Goal: Task Accomplishment & Management: Manage account settings

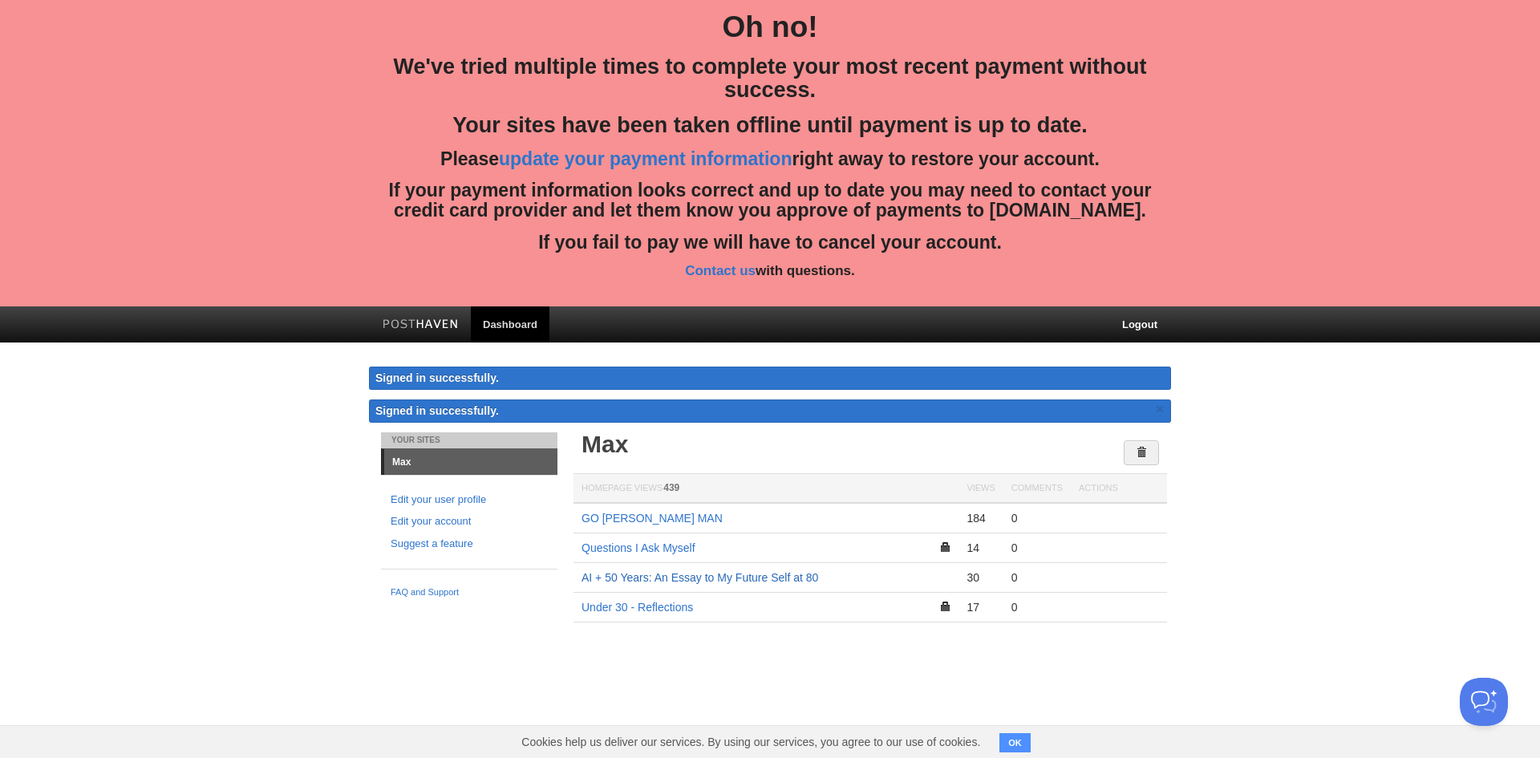
click at [671, 571] on link "AI + 50 Years: An Essay to My Future Self at 80" at bounding box center [700, 577] width 237 height 13
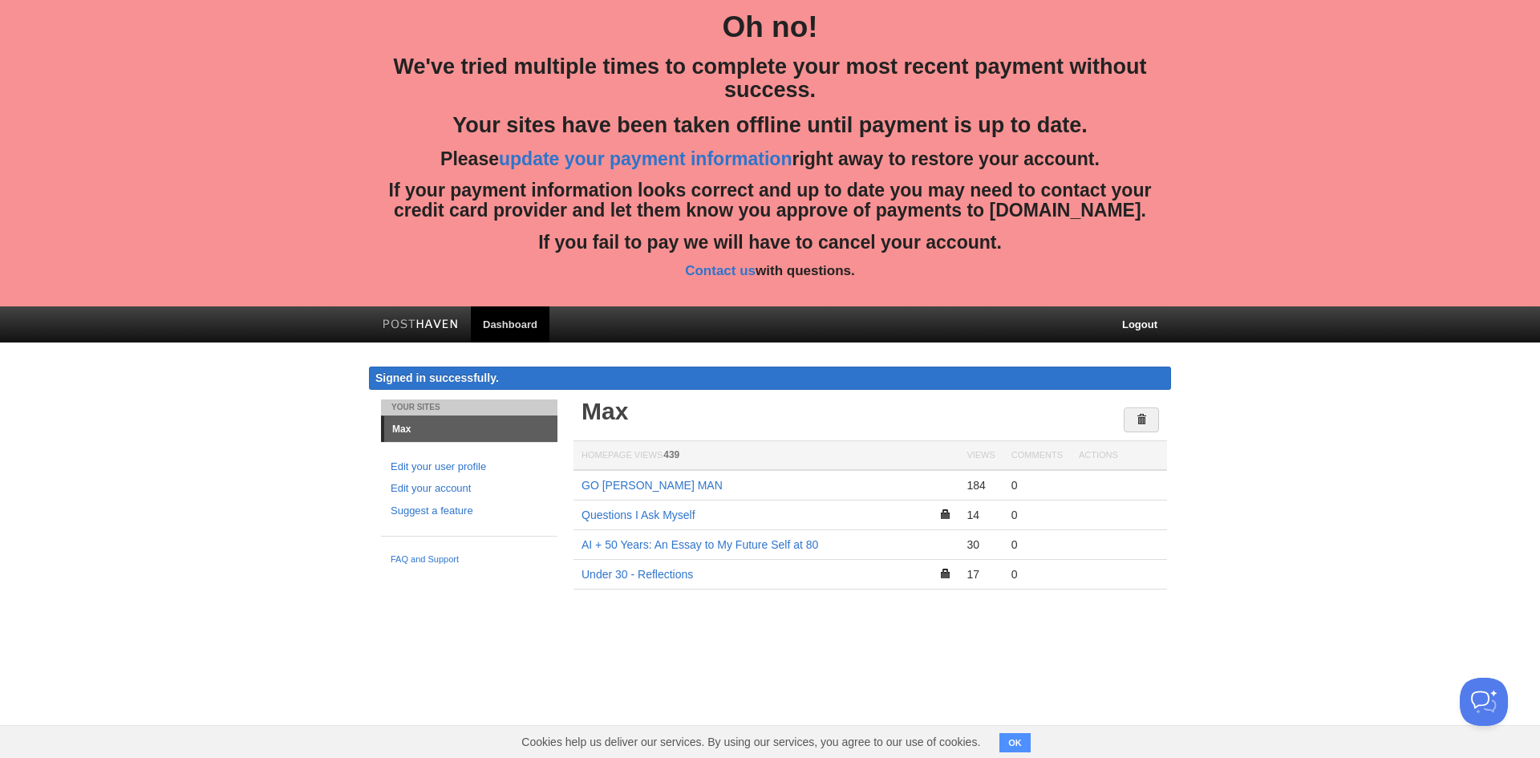
drag, startPoint x: 1213, startPoint y: 246, endPoint x: 743, endPoint y: 352, distance: 481.9
click at [743, 352] on body "Oh no! We've tried multiple times to complete your most recent payment without …" at bounding box center [770, 318] width 1540 height 637
click at [783, 621] on div "Max Homepage Views 439 Views Comments Actions GO [PERSON_NAME] MAN 184 0 Questi…" at bounding box center [871, 518] width 602 height 237
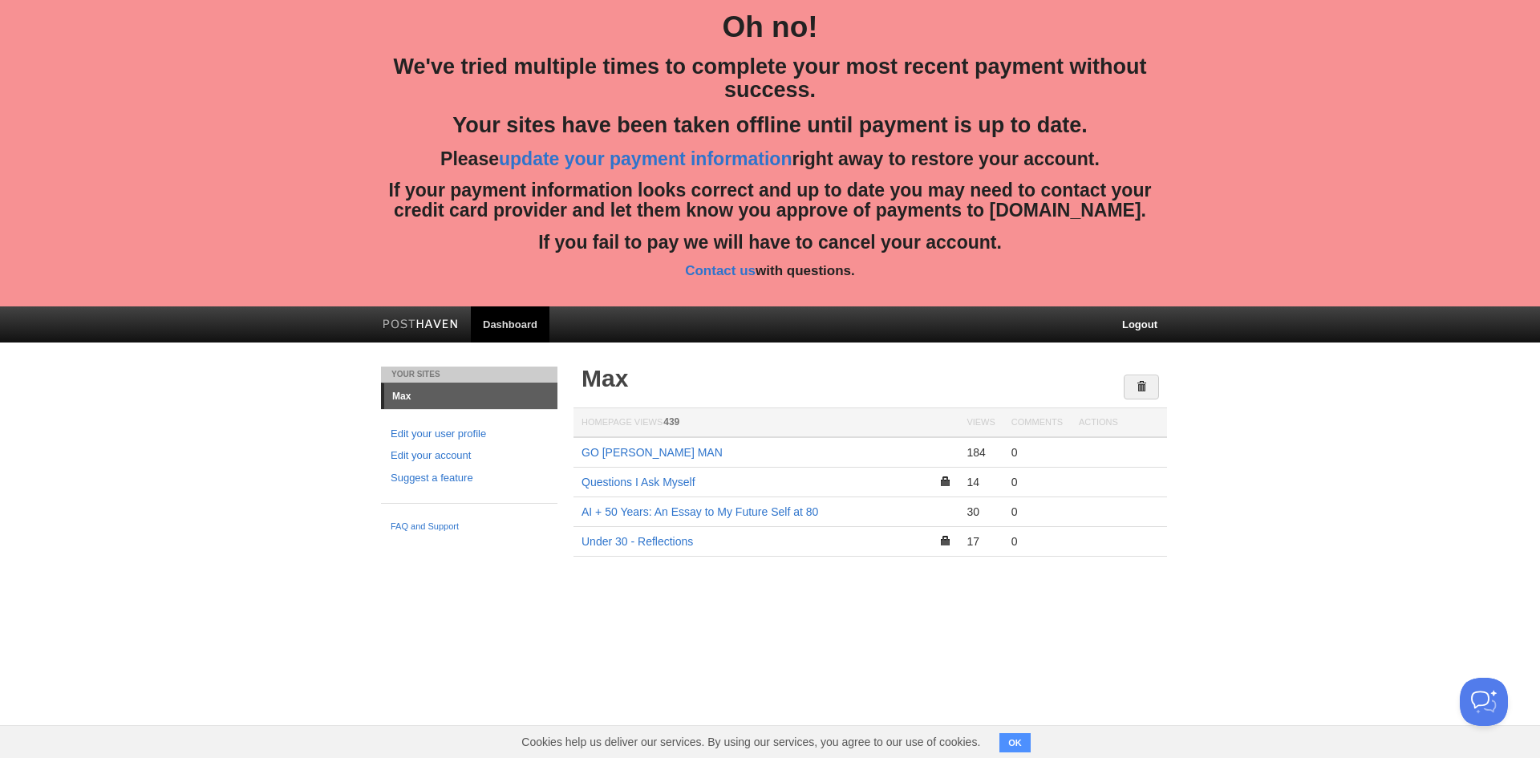
click at [631, 427] on th "Homepage Views 439" at bounding box center [766, 423] width 385 height 30
click at [400, 396] on link "Max" at bounding box center [470, 396] width 173 height 26
click at [407, 398] on link "Max" at bounding box center [470, 396] width 173 height 26
